Goal: Communication & Community: Answer question/provide support

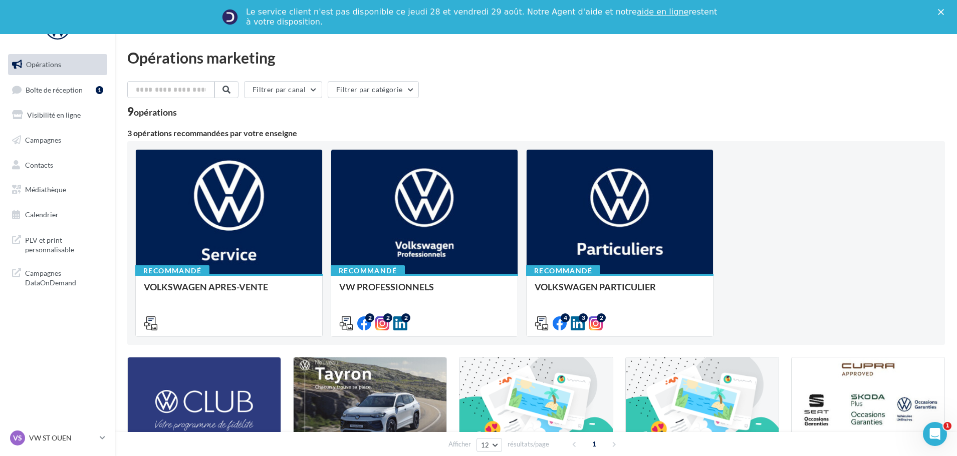
click at [948, 12] on div "Fermer" at bounding box center [943, 12] width 10 height 6
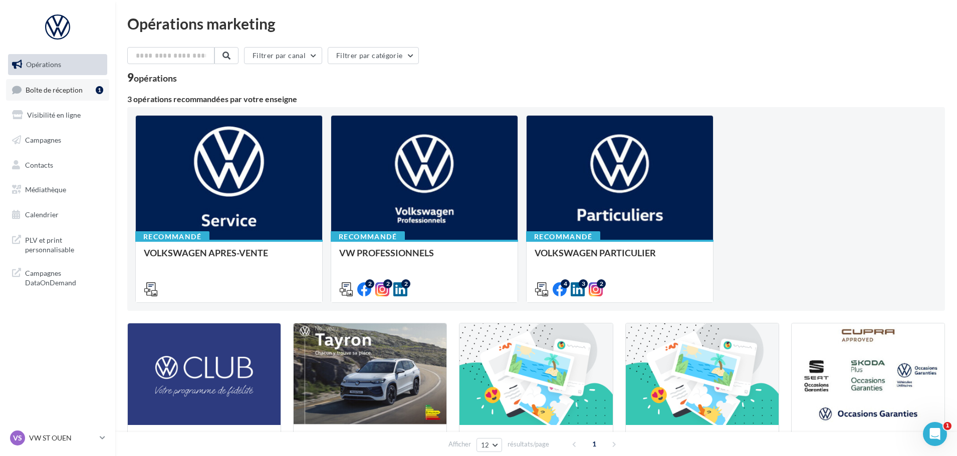
click at [57, 90] on span "Boîte de réception" at bounding box center [54, 89] width 57 height 9
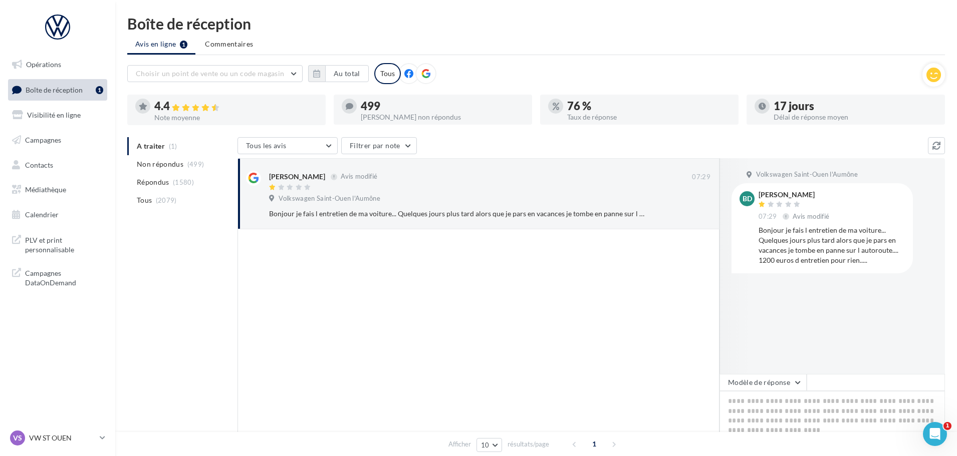
drag, startPoint x: 881, startPoint y: 260, endPoint x: 759, endPoint y: 194, distance: 138.3
click at [759, 194] on div "[PERSON_NAME] 07:29 Avis modifié Bonjour je fais l entretien de ma voiture... Q…" at bounding box center [831, 228] width 146 height 74
copy div "[PERSON_NAME] 07:29 Avis modifié Bonjour je fais l entretien de ma voiture... Q…"
click at [751, 417] on textarea at bounding box center [831, 422] width 225 height 62
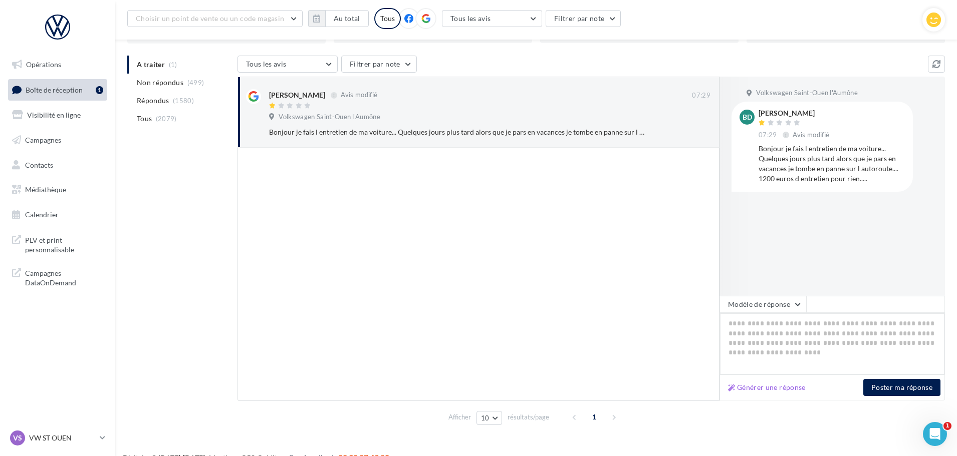
scroll to position [94, 0]
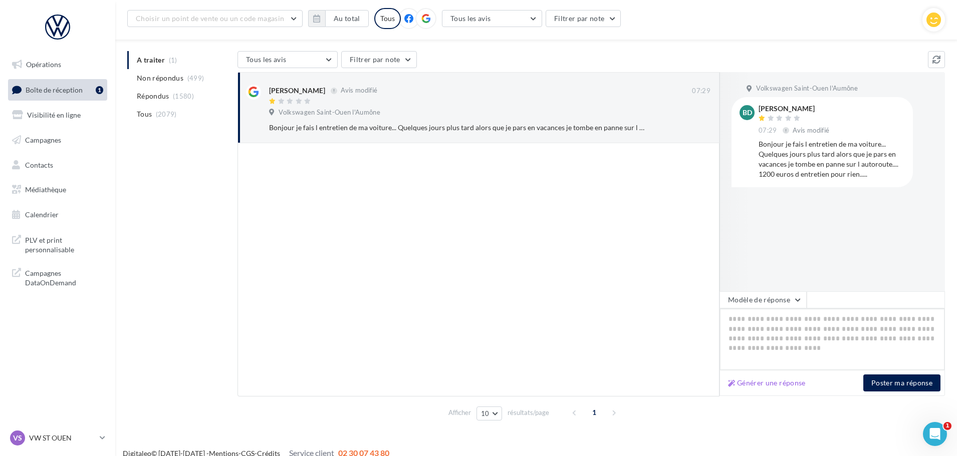
paste textarea "**********"
type textarea "**********"
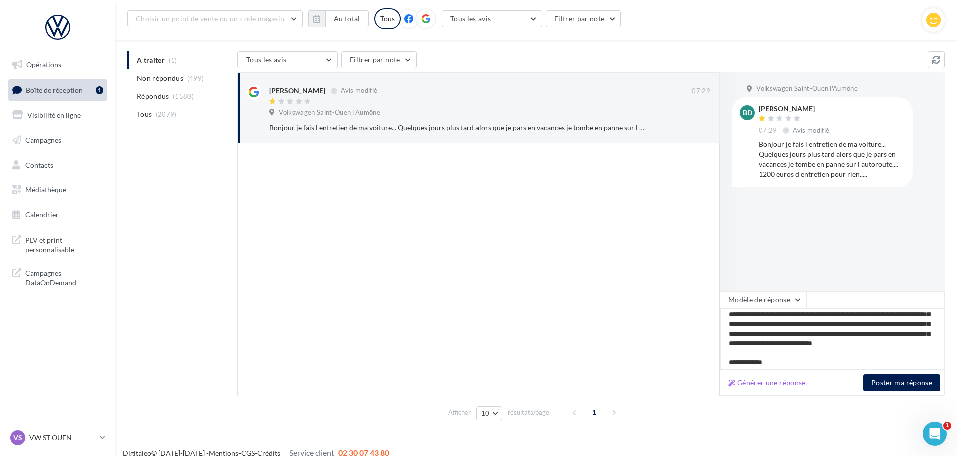
scroll to position [50, 0]
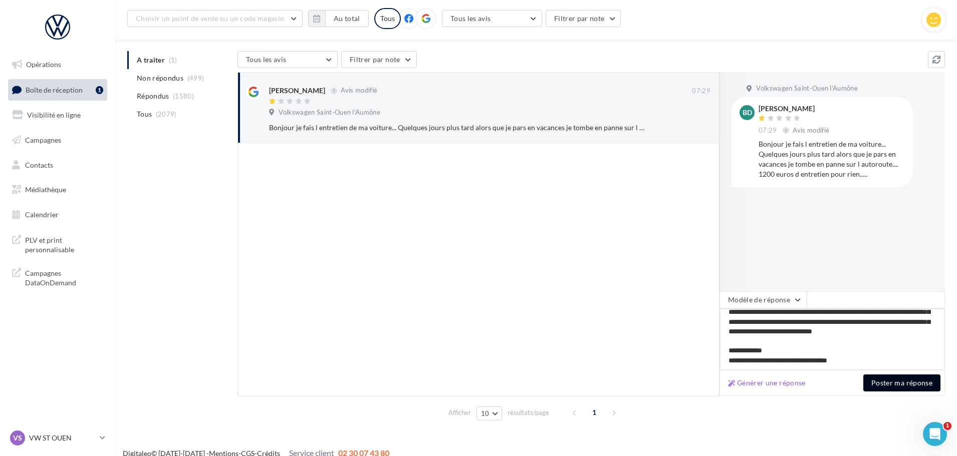
type textarea "**********"
click at [897, 383] on button "Poster ma réponse" at bounding box center [901, 383] width 77 height 17
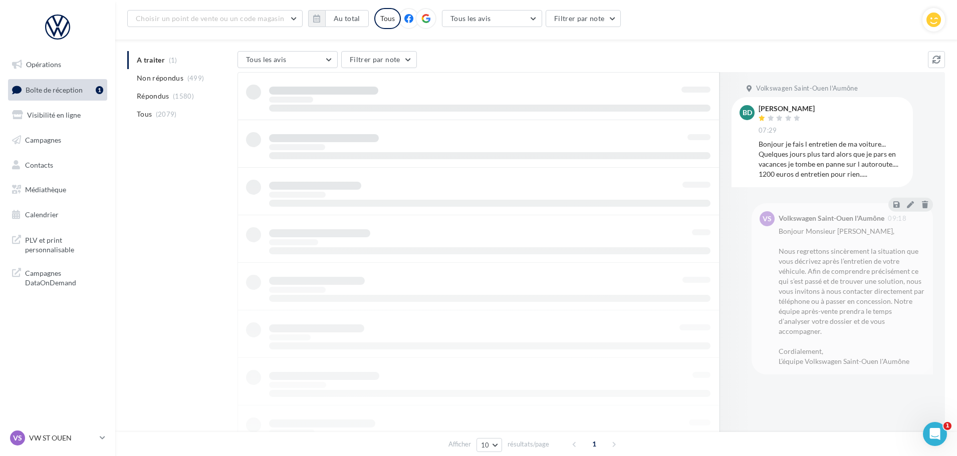
scroll to position [16, 0]
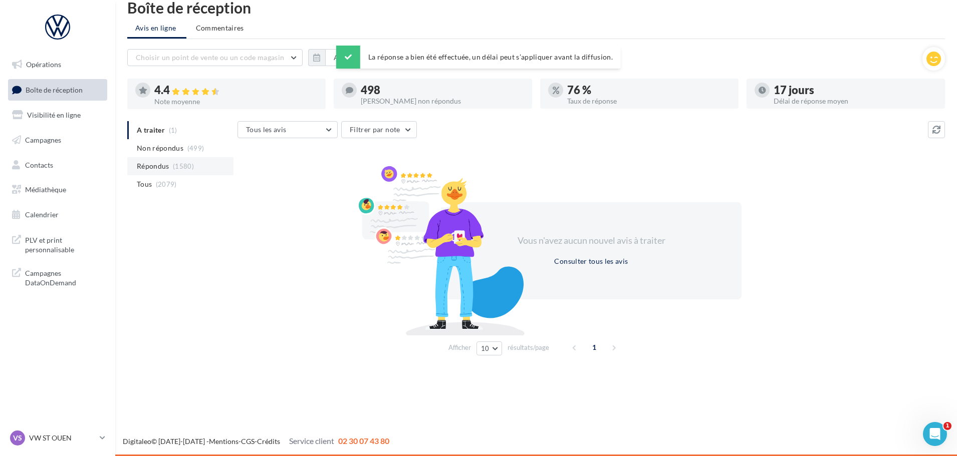
click at [146, 164] on span "Répondus" at bounding box center [153, 166] width 33 height 10
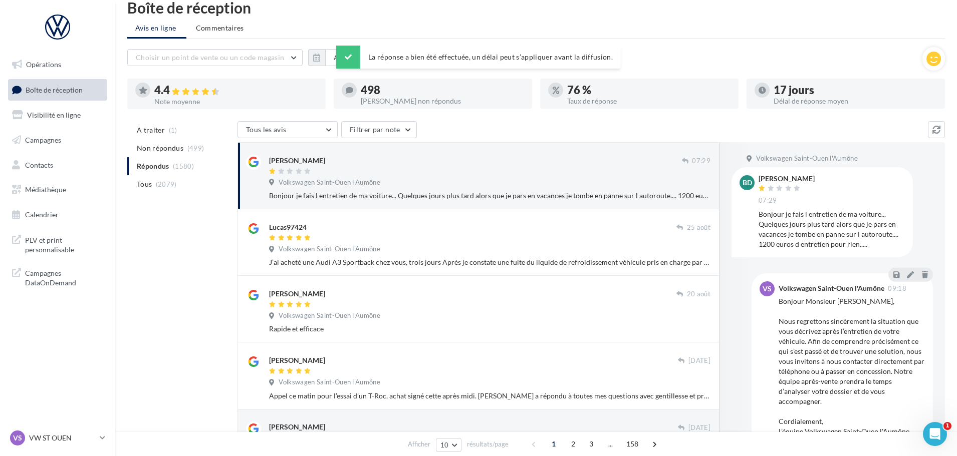
drag, startPoint x: 405, startPoint y: 168, endPoint x: 491, endPoint y: 192, distance: 89.9
click at [405, 168] on div at bounding box center [475, 172] width 413 height 9
drag, startPoint x: 759, startPoint y: 177, endPoint x: 884, endPoint y: 246, distance: 142.2
click at [884, 246] on div "[PERSON_NAME] 07:29 Bonjour je fais l entretien de ma voiture... Quelques jours…" at bounding box center [831, 212] width 146 height 74
copy div "[PERSON_NAME] 07:29 Bonjour je fais l entretien de ma voiture... Quelques jours…"
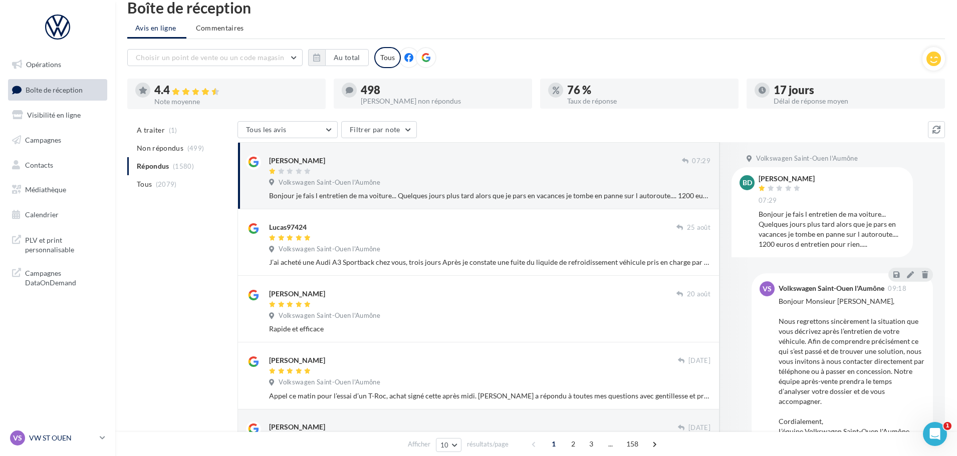
click at [55, 443] on div "VS VW ST OUEN vw-sto-gvf" at bounding box center [53, 438] width 86 height 15
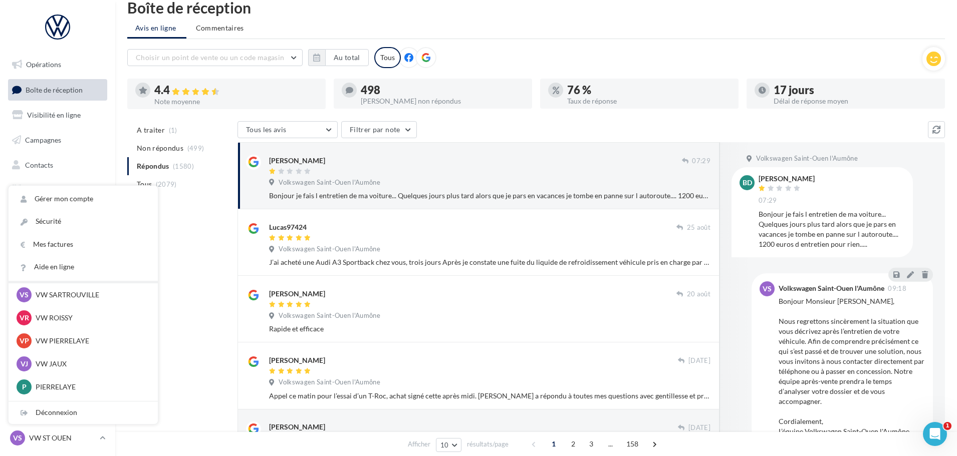
scroll to position [100, 0]
click at [61, 331] on p "VW PIERRELAYE" at bounding box center [91, 336] width 110 height 10
